Goal: Communication & Community: Connect with others

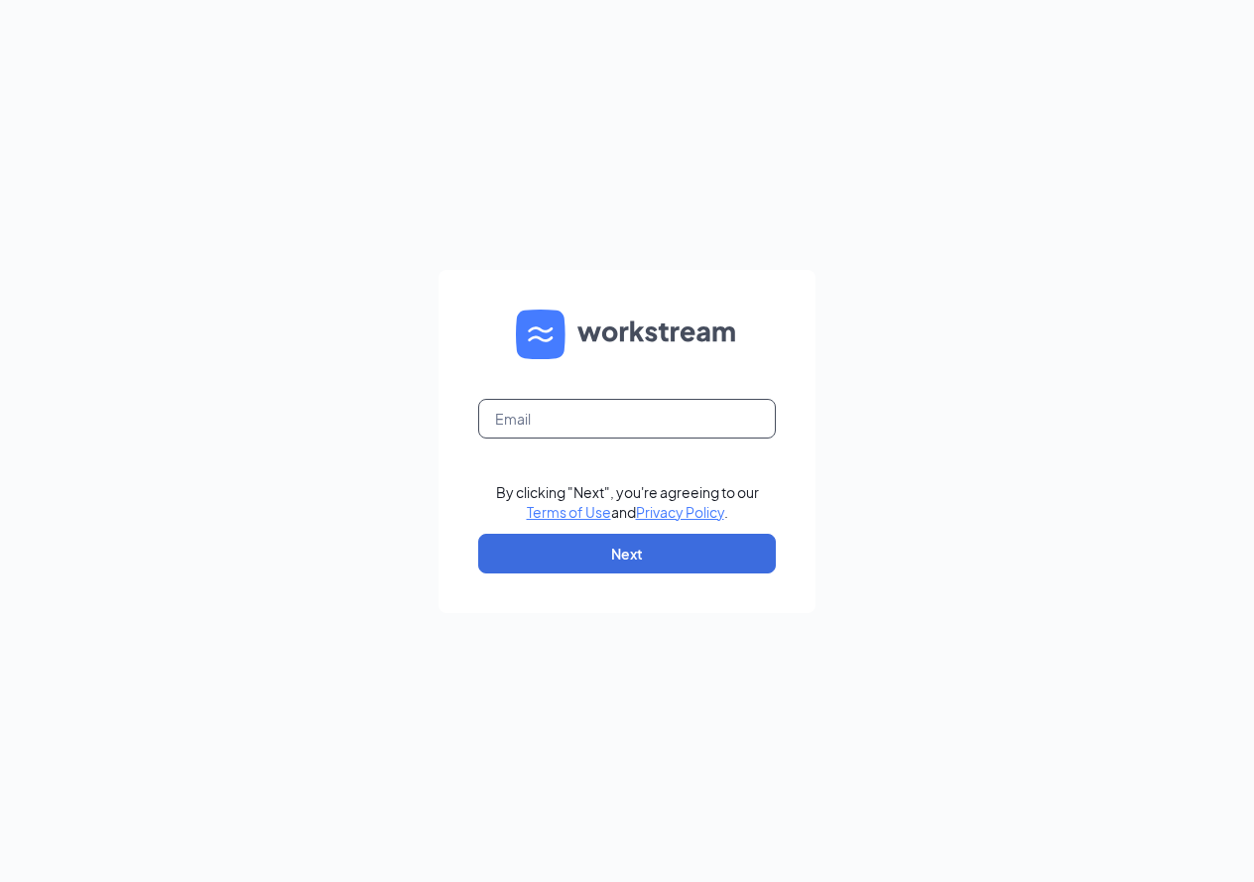
click at [630, 427] on input "text" at bounding box center [627, 419] width 298 height 40
type input "[EMAIL_ADDRESS][DOMAIN_NAME]"
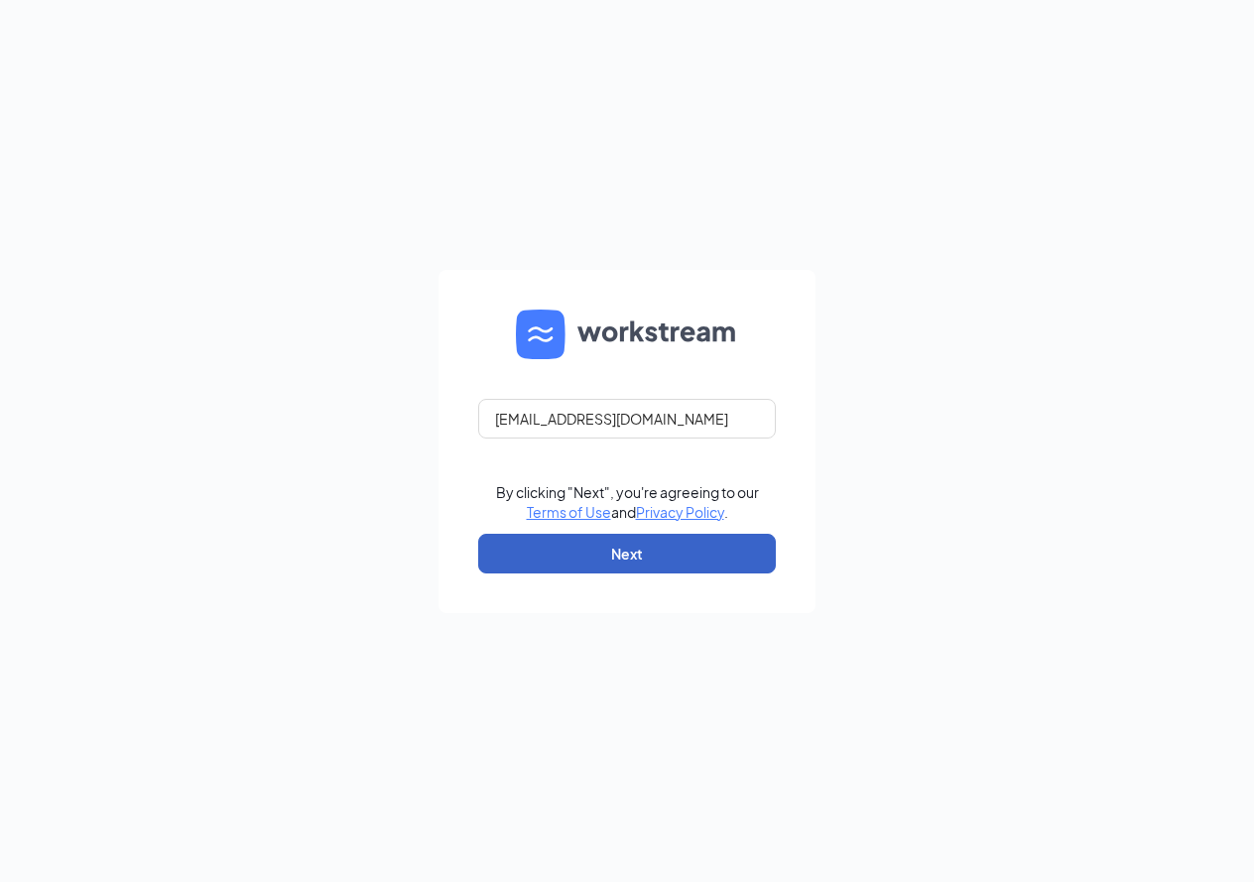
click at [646, 553] on button "Next" at bounding box center [627, 554] width 298 height 40
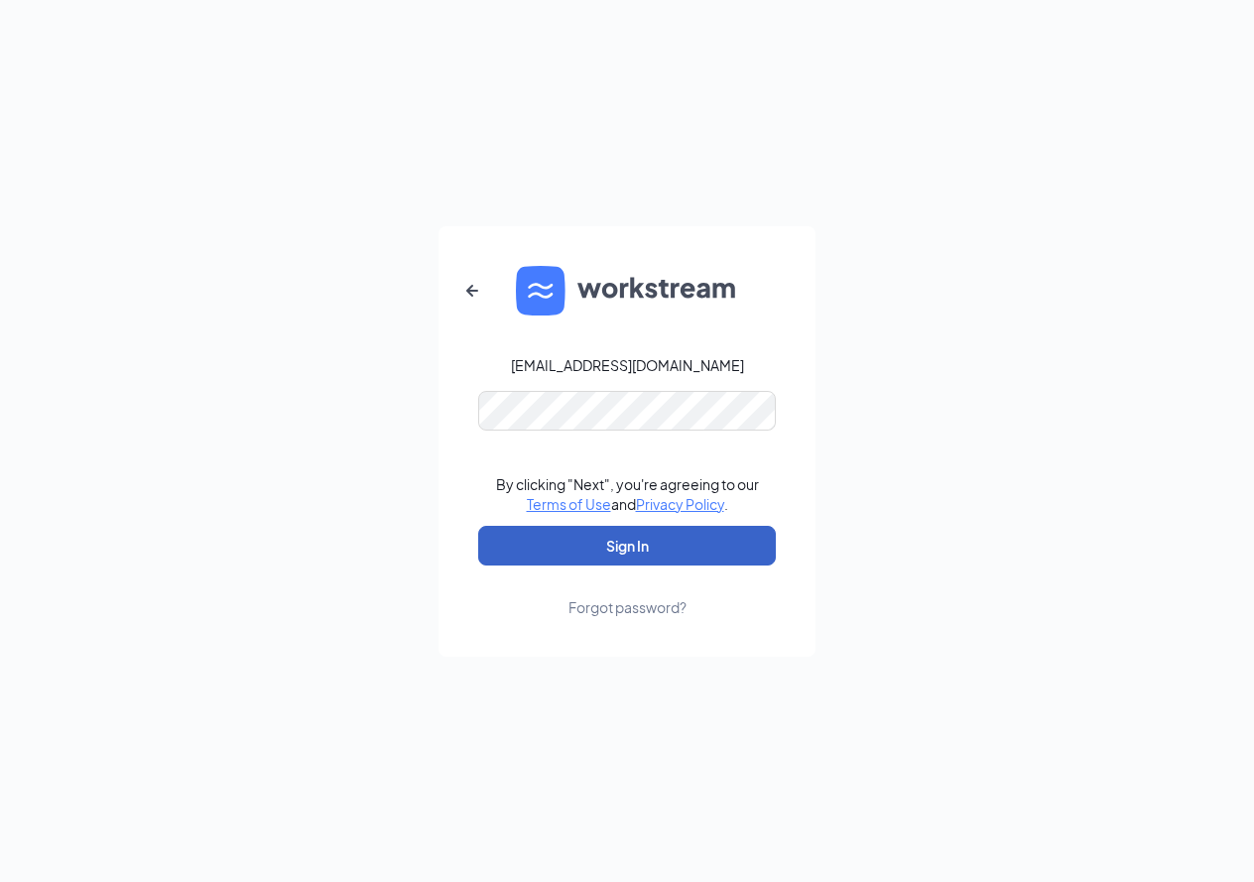
click at [681, 548] on button "Sign In" at bounding box center [627, 546] width 298 height 40
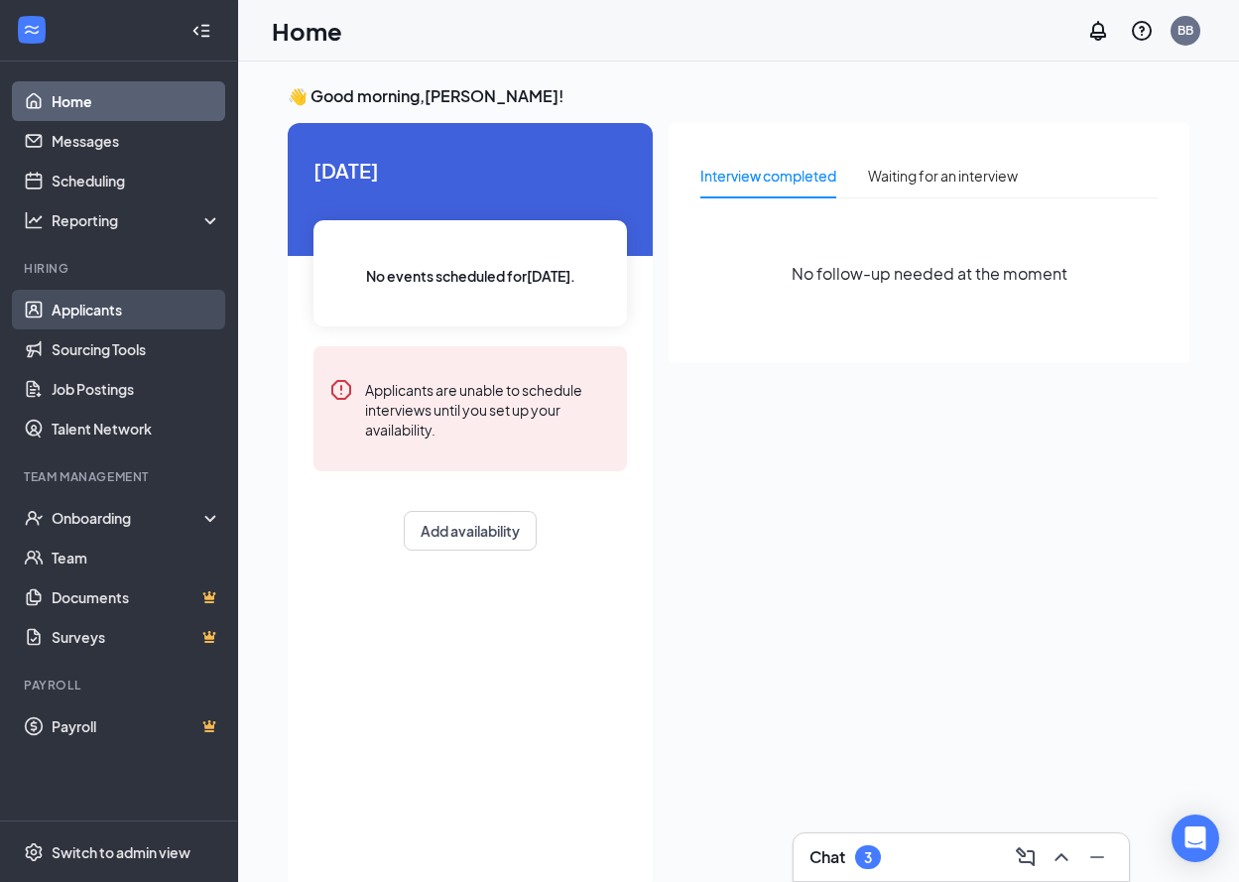
click at [109, 305] on link "Applicants" at bounding box center [137, 310] width 170 height 40
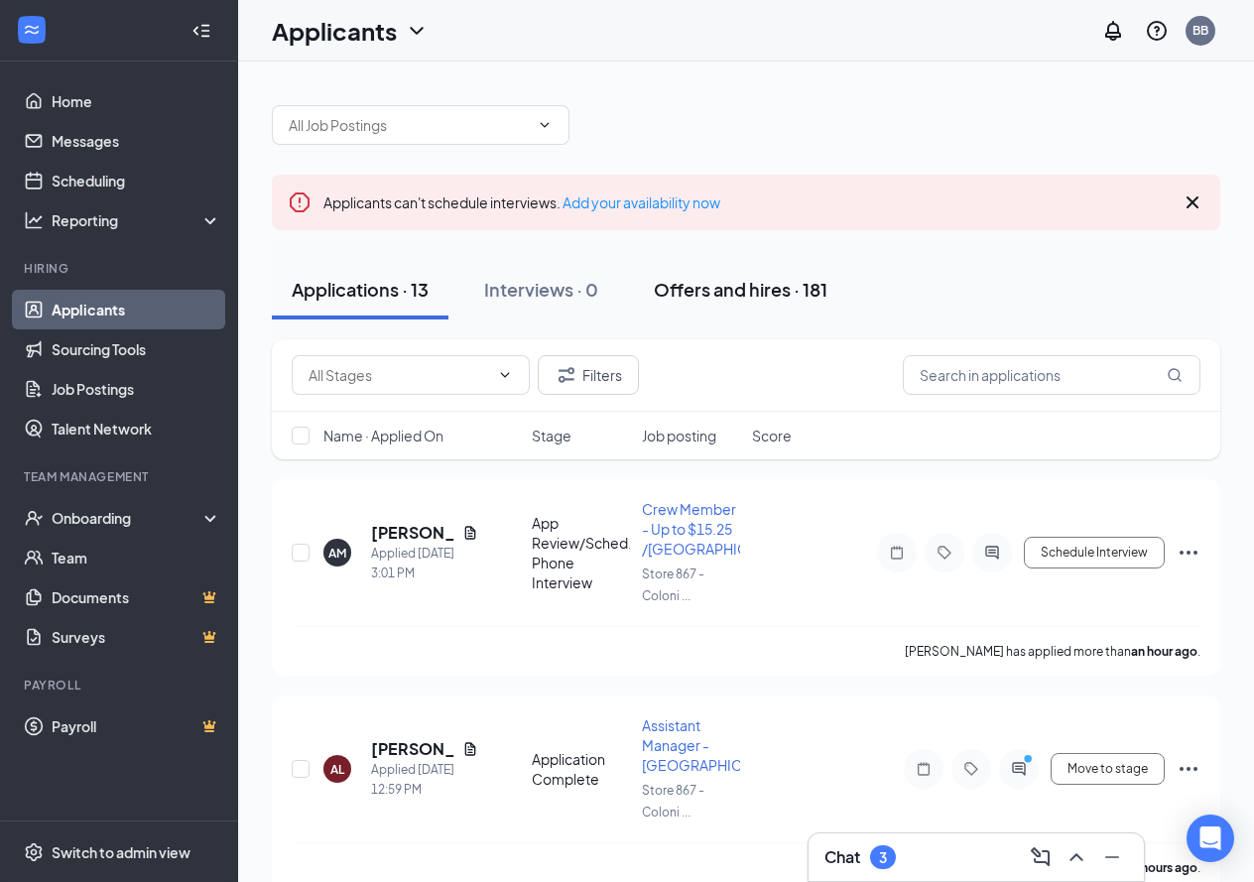
click at [759, 290] on div "Offers and hires · 181" at bounding box center [741, 289] width 174 height 25
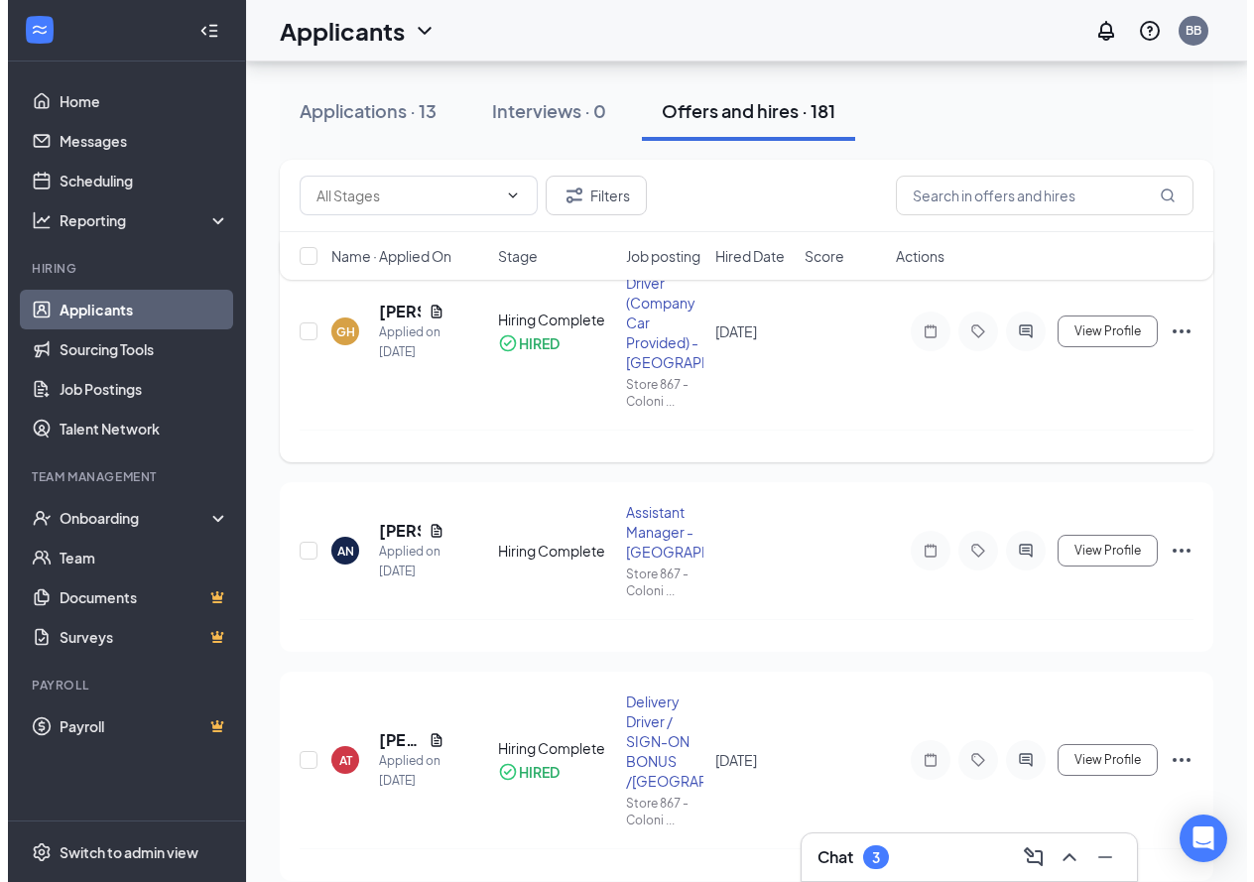
scroll to position [198, 0]
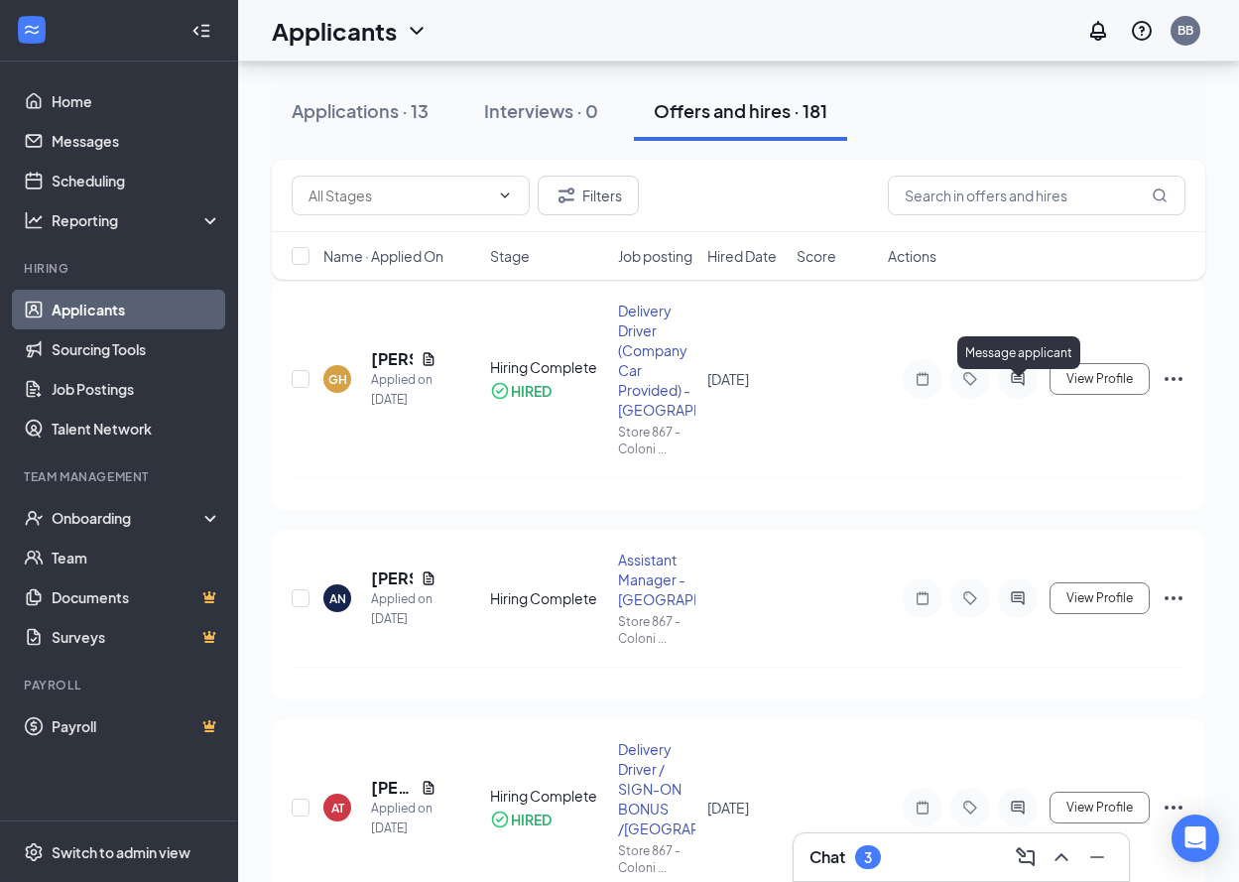
click at [1022, 373] on div "Message applicant" at bounding box center [1018, 356] width 123 height 41
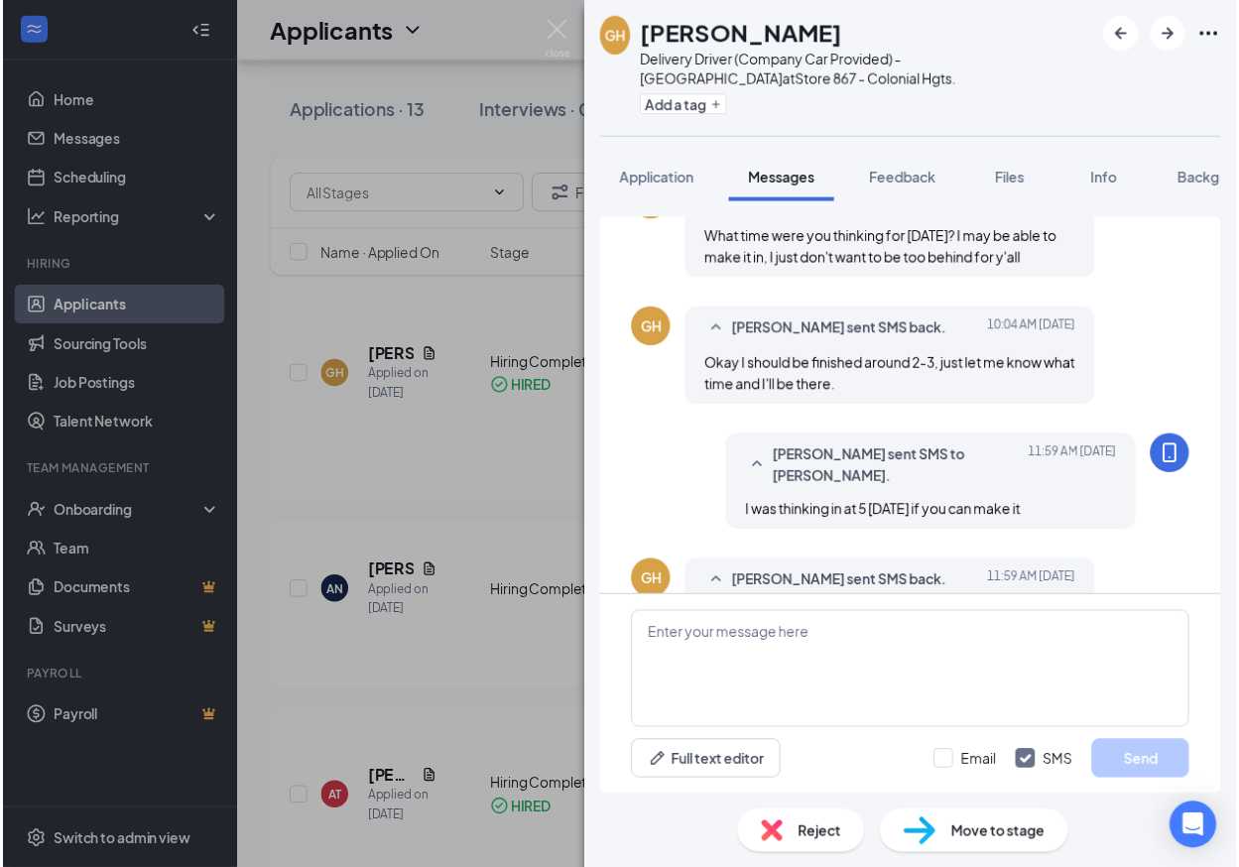
scroll to position [948, 0]
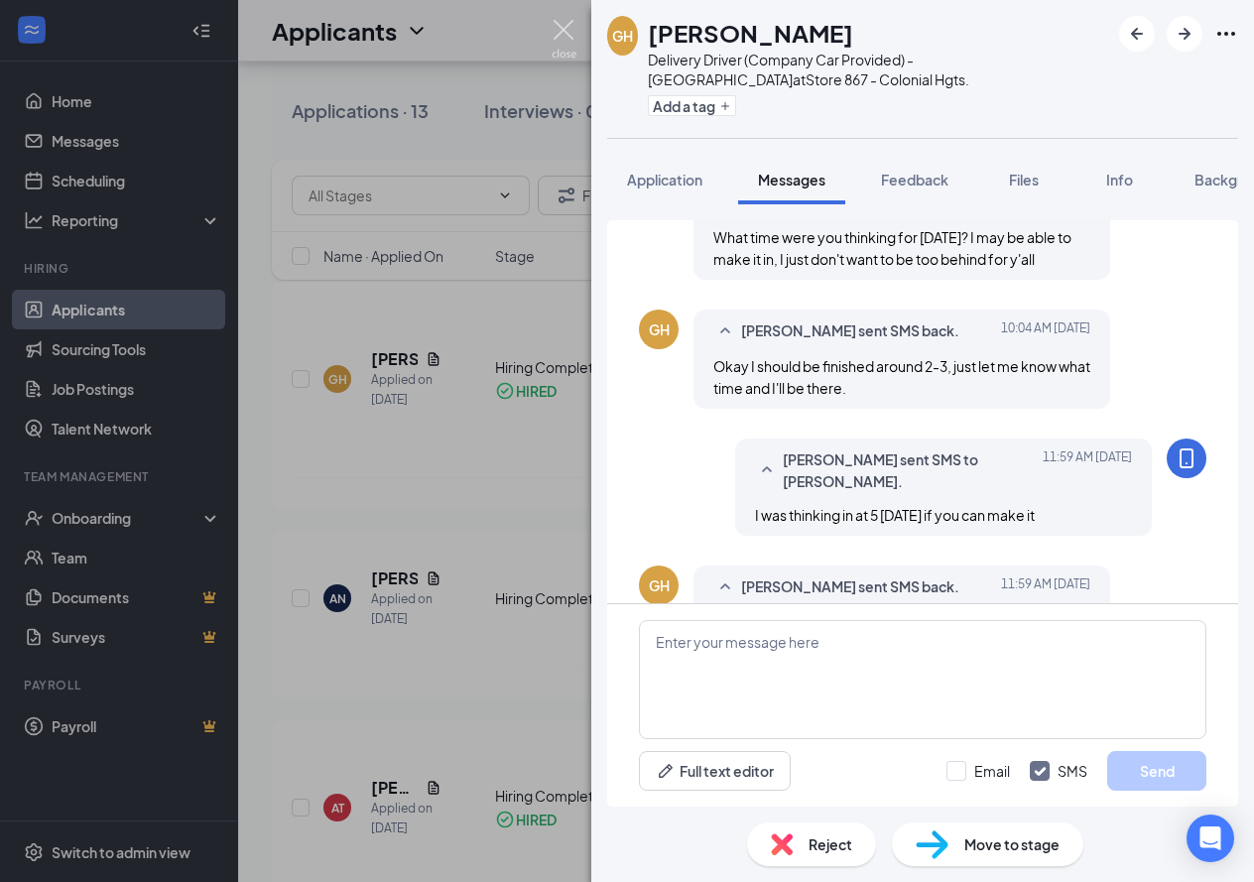
click at [564, 39] on img at bounding box center [563, 39] width 25 height 39
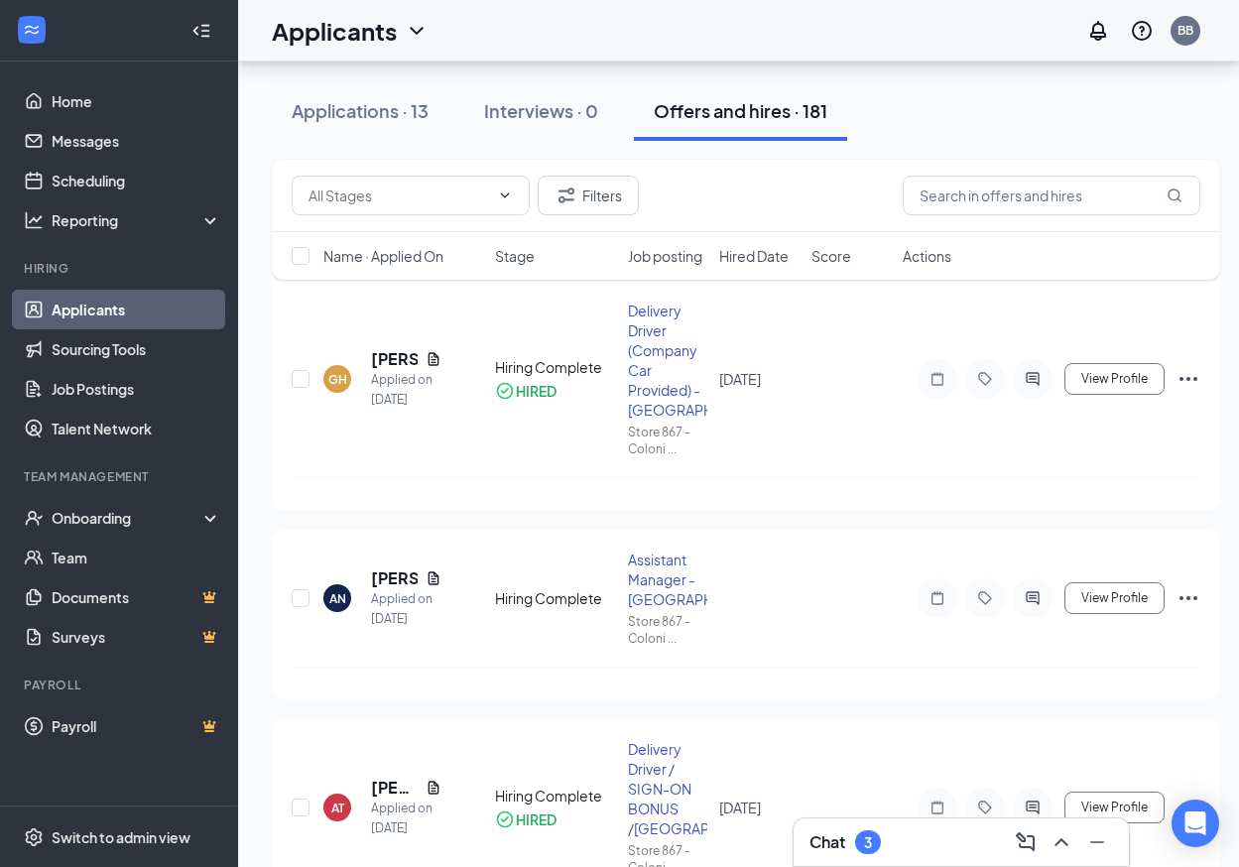
scroll to position [694, 0]
